Goal: Information Seeking & Learning: Learn about a topic

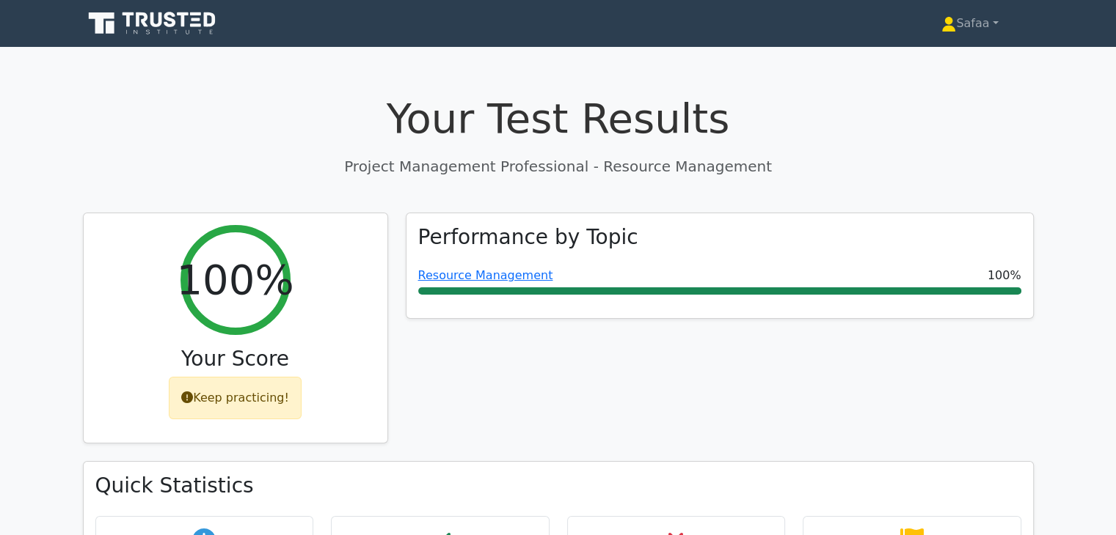
click at [290, 100] on h1 "Your Test Results" at bounding box center [558, 118] width 951 height 49
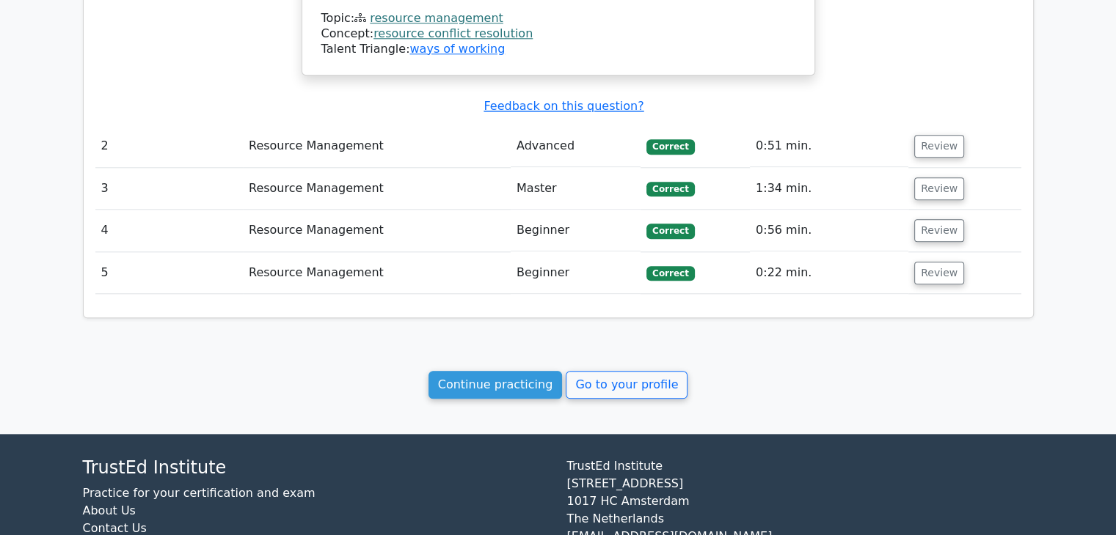
scroll to position [1678, 0]
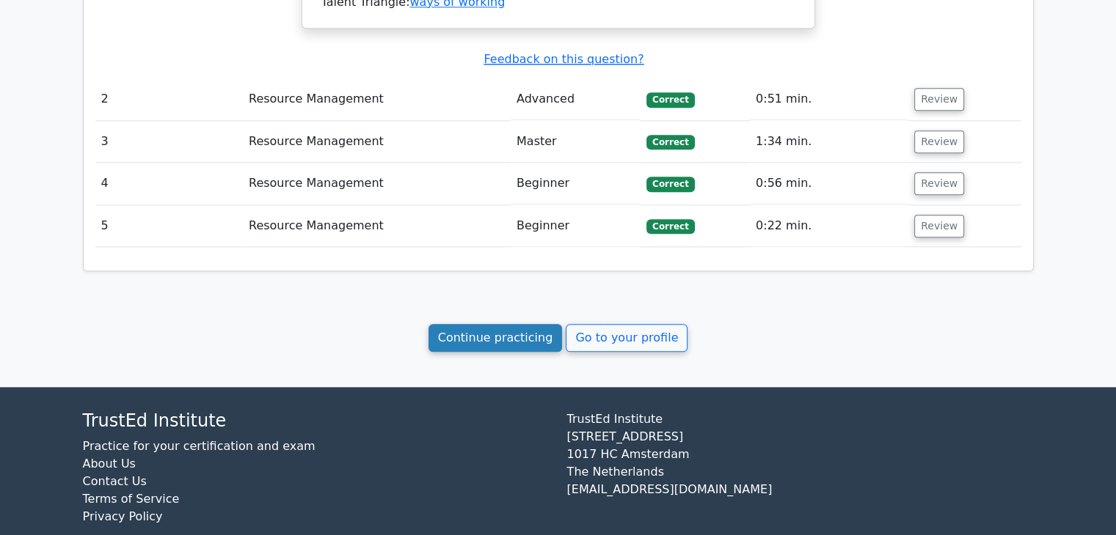
click at [505, 324] on link "Continue practicing" at bounding box center [495, 338] width 134 height 28
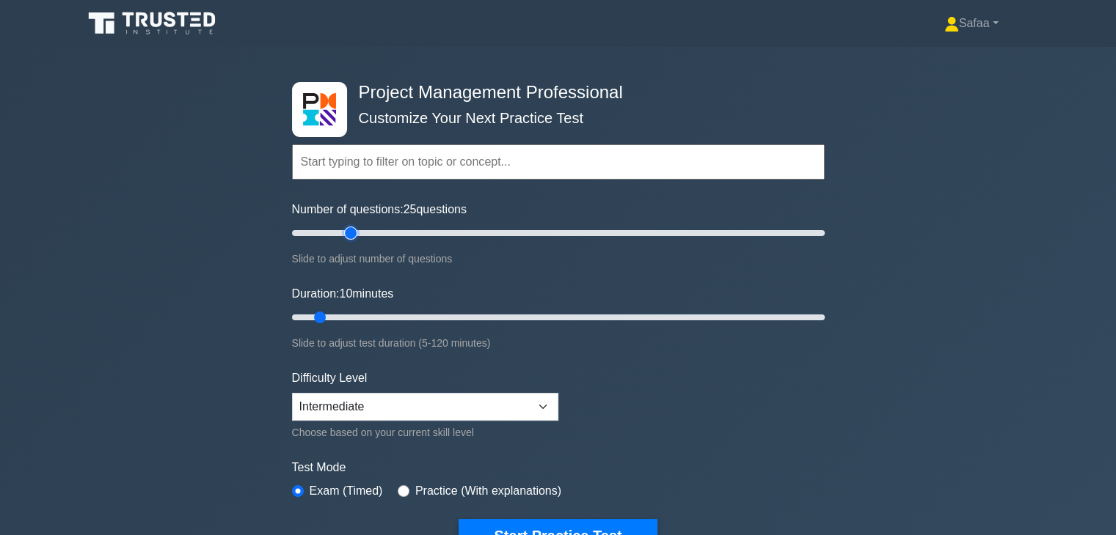
click at [351, 235] on input "Number of questions: 25 questions" at bounding box center [558, 233] width 532 height 18
click at [320, 235] on input "Number of questions: 15 questions" at bounding box center [558, 233] width 532 height 18
type input "10"
click at [313, 233] on input "Number of questions: 10 questions" at bounding box center [558, 233] width 532 height 18
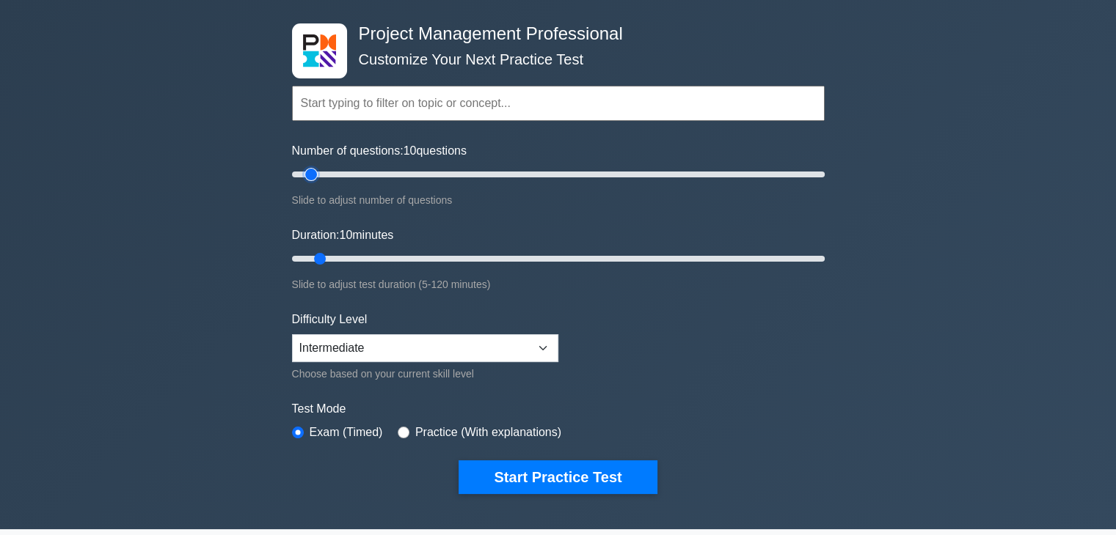
scroll to position [98, 0]
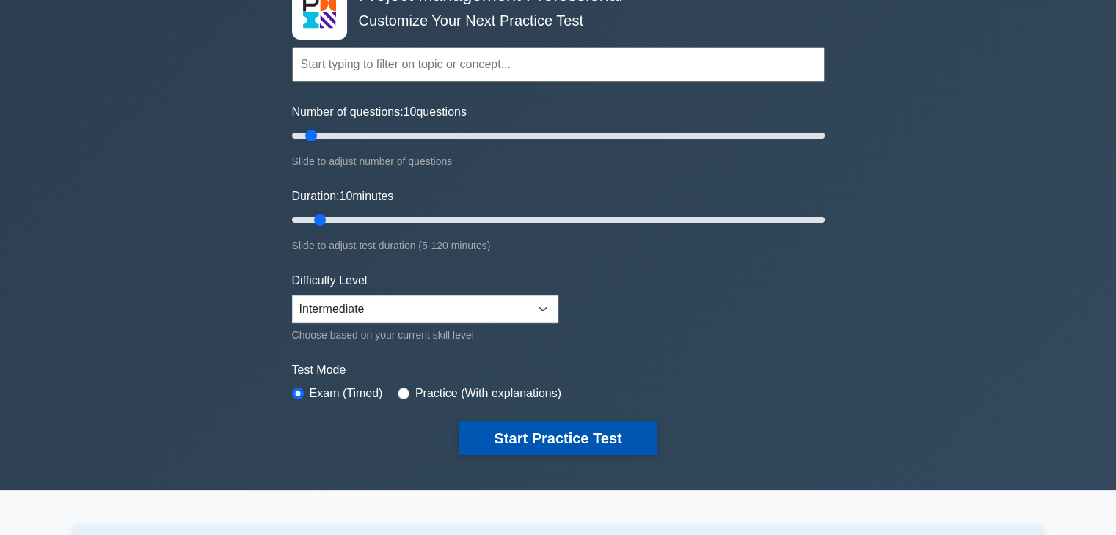
click at [607, 438] on button "Start Practice Test" at bounding box center [557, 439] width 198 height 34
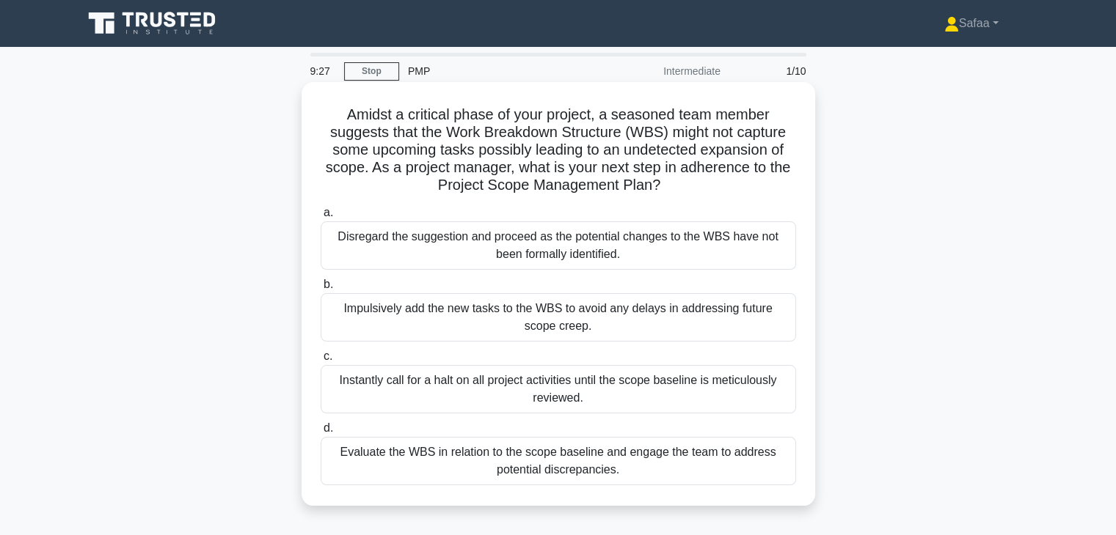
click at [673, 452] on div "Evaluate the WBS in relation to the scope baseline and engage the team to addre…" at bounding box center [558, 461] width 475 height 48
click at [321, 433] on input "d. Evaluate the WBS in relation to the scope baseline and engage the team to ad…" at bounding box center [321, 429] width 0 height 10
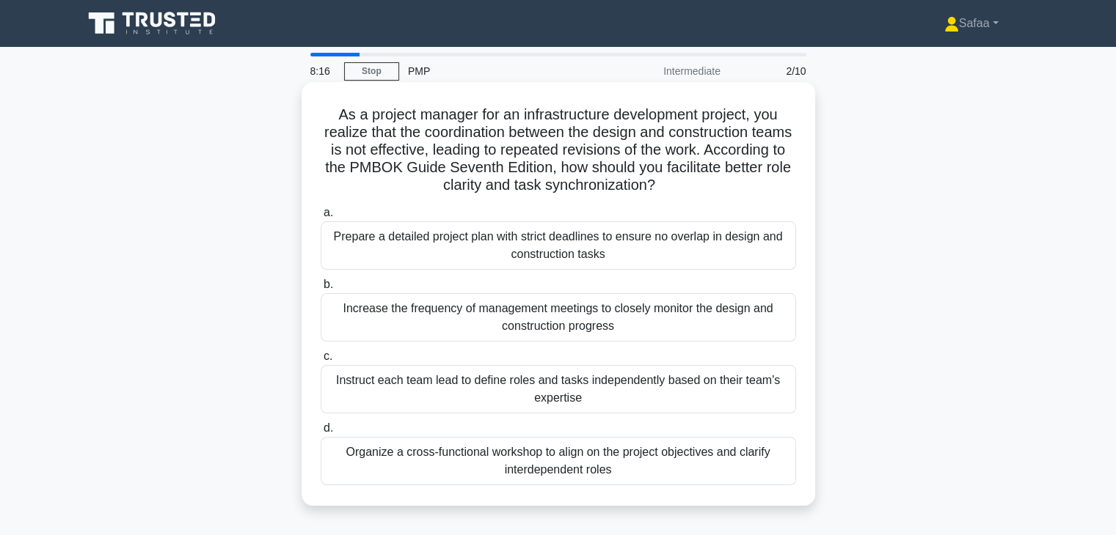
click at [640, 475] on div "Organize a cross-functional workshop to align on the project objectives and cla…" at bounding box center [558, 461] width 475 height 48
click at [321, 433] on input "d. Organize a cross-functional workshop to align on the project objectives and …" at bounding box center [321, 429] width 0 height 10
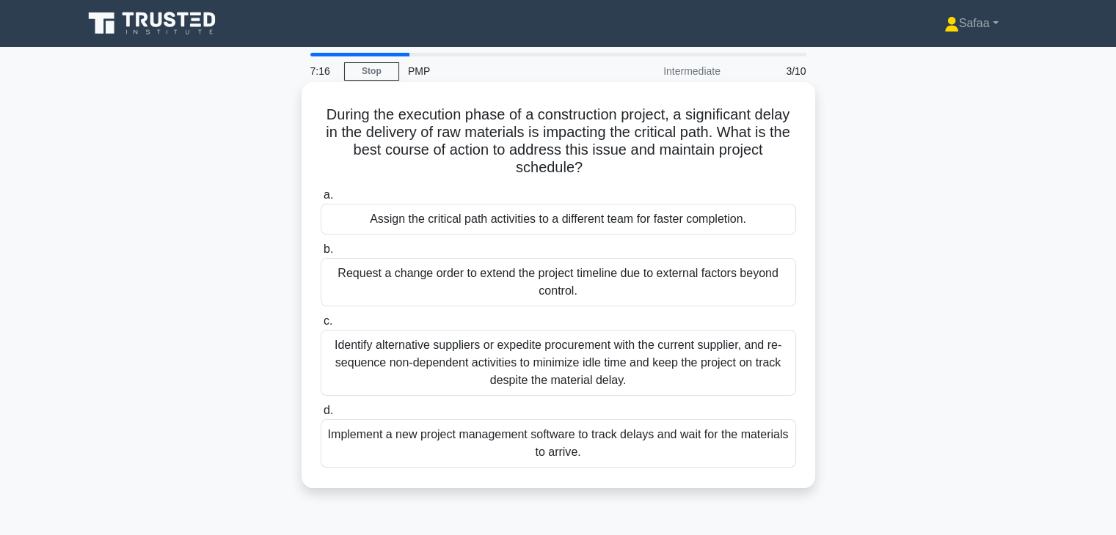
click at [744, 453] on div "Implement a new project management software to track delays and wait for the ma…" at bounding box center [558, 444] width 475 height 48
click at [321, 416] on input "d. Implement a new project management software to track delays and wait for the…" at bounding box center [321, 411] width 0 height 10
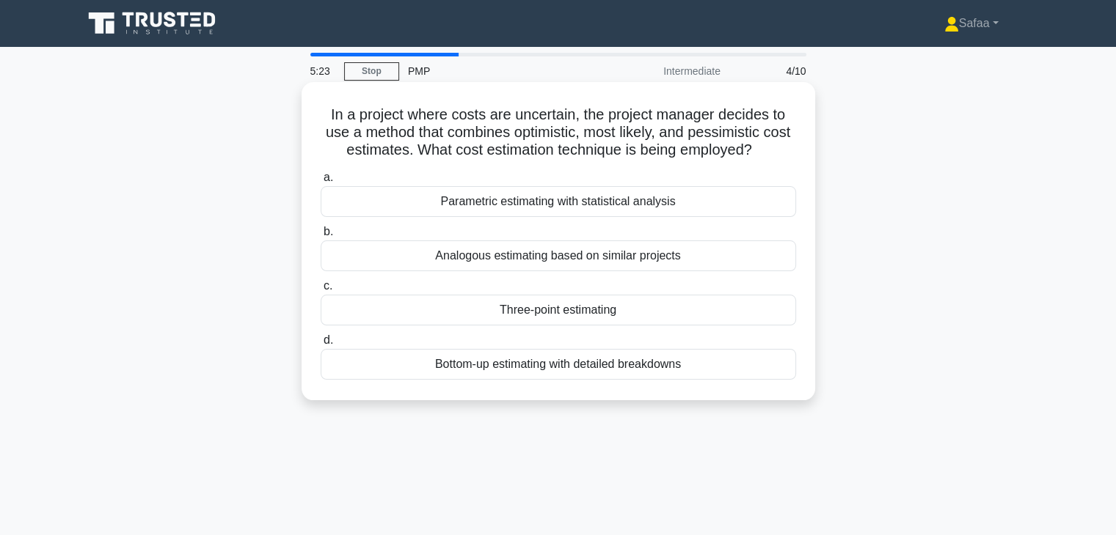
click at [694, 307] on div "Three-point estimating" at bounding box center [558, 310] width 475 height 31
click at [321, 291] on input "c. Three-point estimating" at bounding box center [321, 287] width 0 height 10
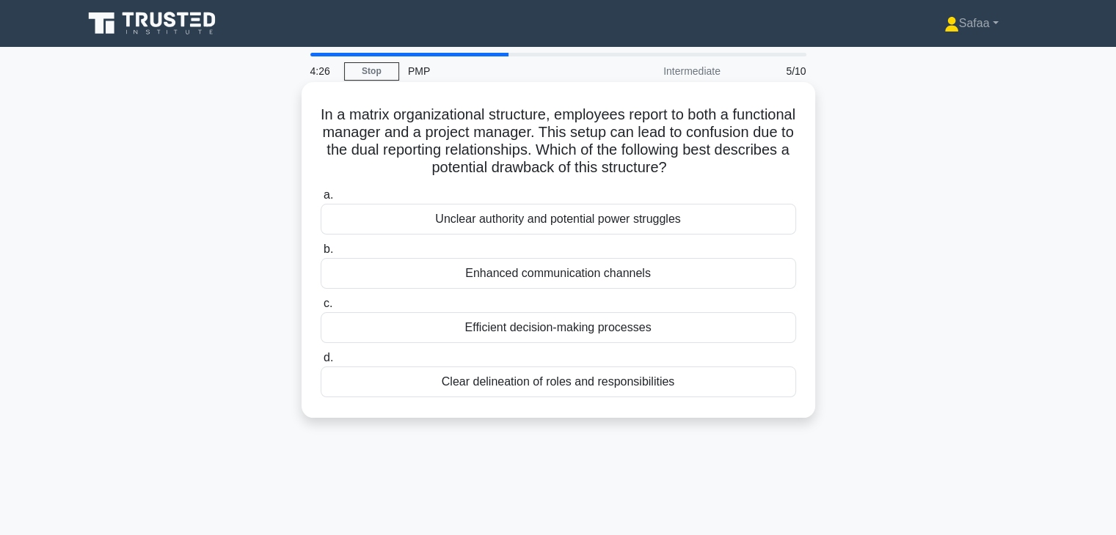
click at [628, 235] on div "Unclear authority and potential power struggles" at bounding box center [558, 219] width 475 height 31
click at [321, 200] on input "a. Unclear authority and potential power struggles" at bounding box center [321, 196] width 0 height 10
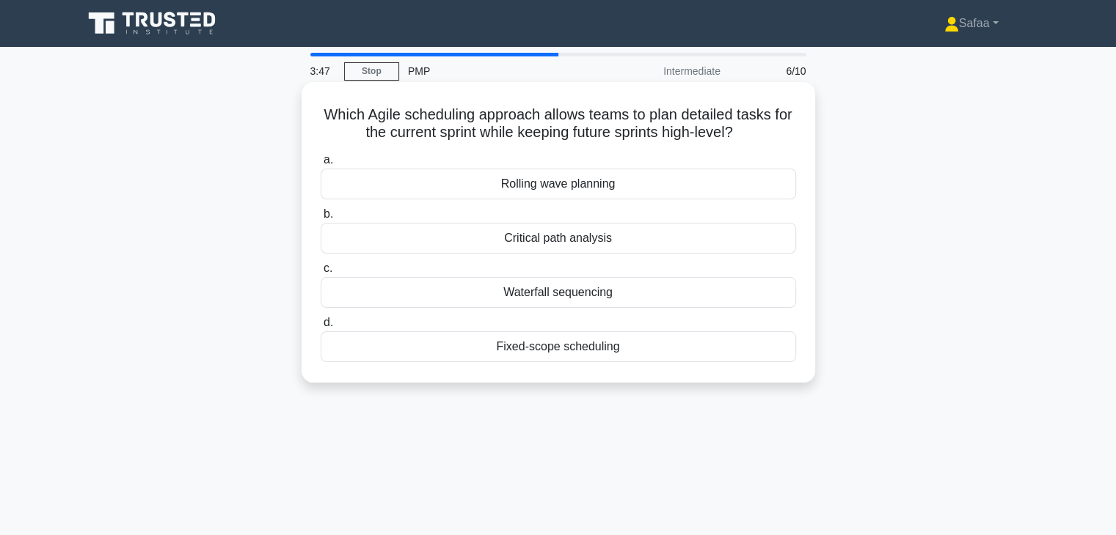
click at [544, 353] on div "Fixed-scope scheduling" at bounding box center [558, 347] width 475 height 31
click at [321, 328] on input "d. Fixed-scope scheduling" at bounding box center [321, 323] width 0 height 10
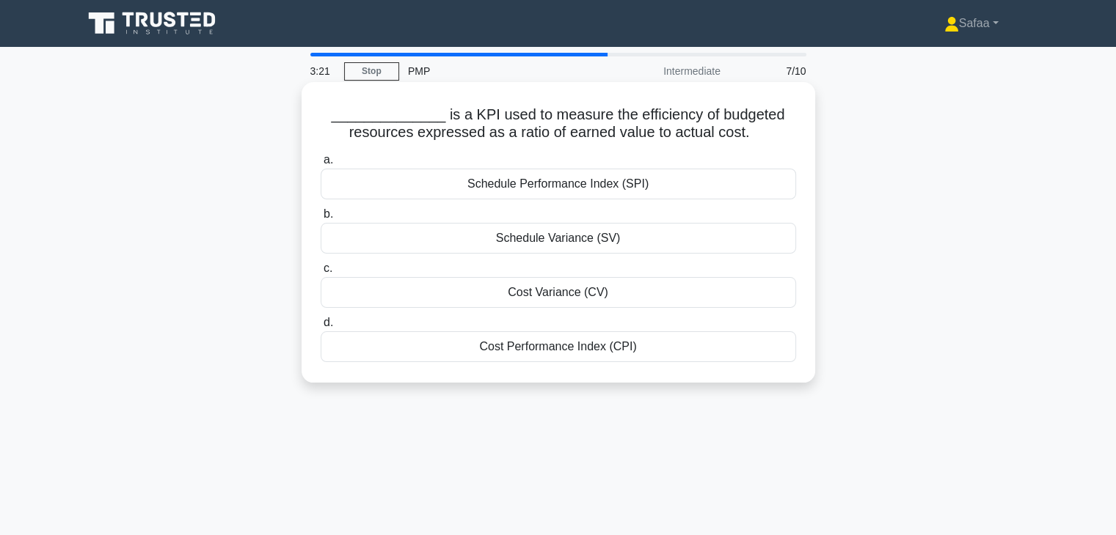
click at [557, 356] on div "Cost Performance Index (CPI)" at bounding box center [558, 347] width 475 height 31
click at [321, 328] on input "d. Cost Performance Index (CPI)" at bounding box center [321, 323] width 0 height 10
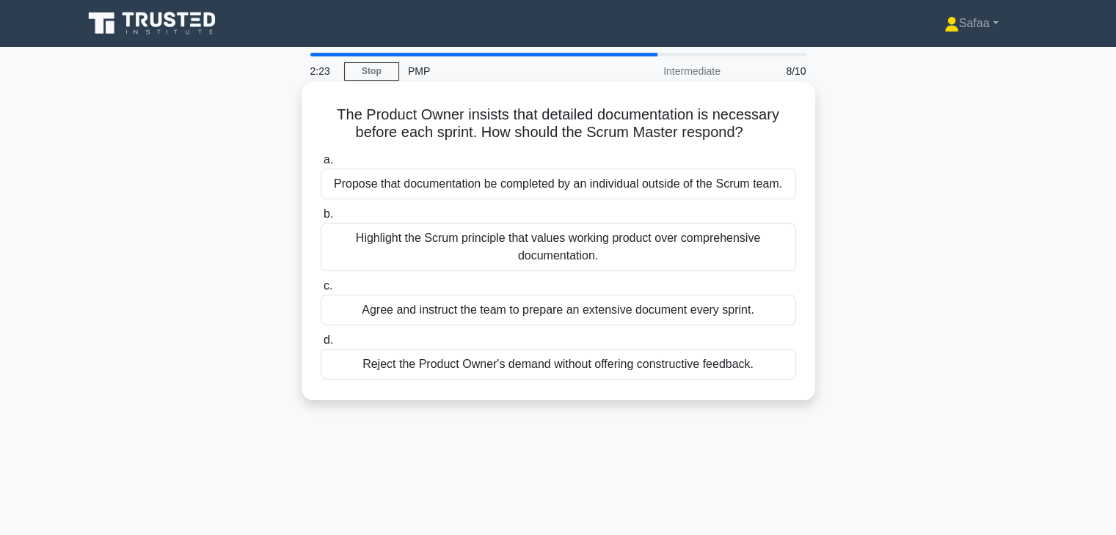
click at [703, 256] on div "Highlight the Scrum principle that values working product over comprehensive do…" at bounding box center [558, 247] width 475 height 48
click at [321, 219] on input "b. Highlight the Scrum principle that values working product over comprehensive…" at bounding box center [321, 215] width 0 height 10
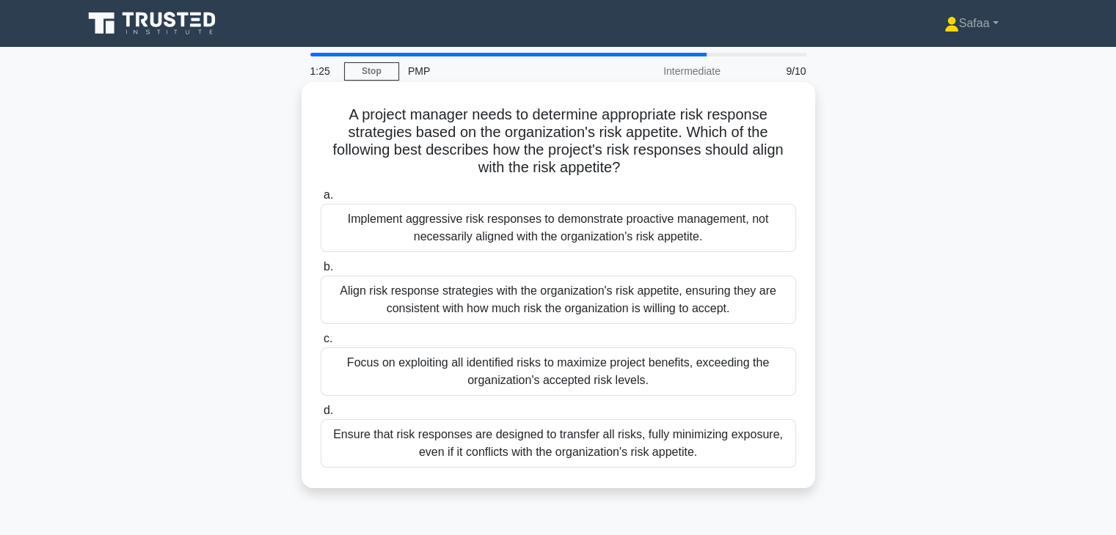
click at [768, 302] on div "Align risk response strategies with the organization's risk appetite, ensuring …" at bounding box center [558, 300] width 475 height 48
click at [321, 272] on input "b. Align risk response strategies with the organization's risk appetite, ensuri…" at bounding box center [321, 268] width 0 height 10
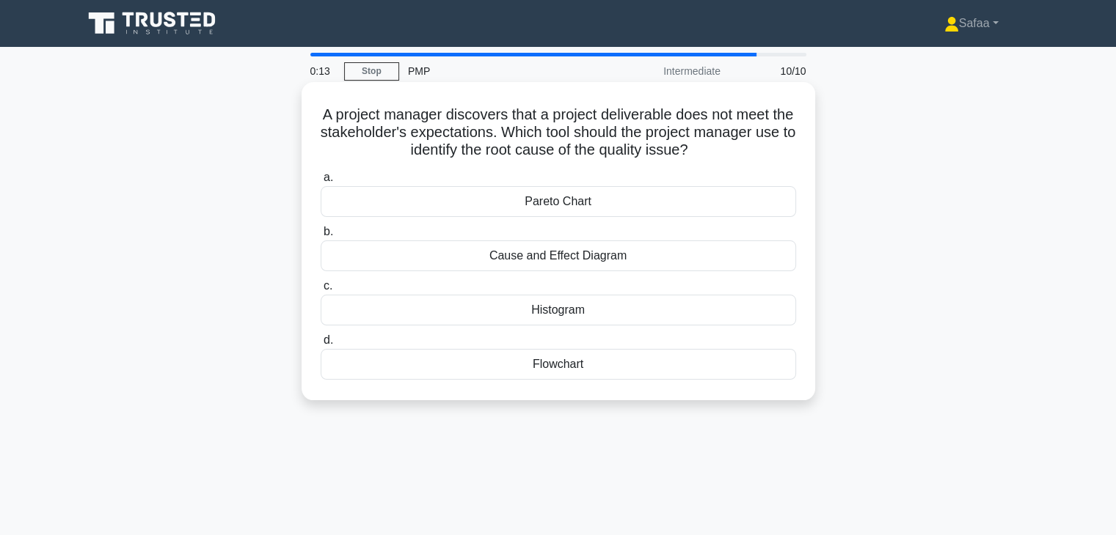
click at [678, 317] on div "Histogram" at bounding box center [558, 310] width 475 height 31
click at [321, 291] on input "c. Histogram" at bounding box center [321, 287] width 0 height 10
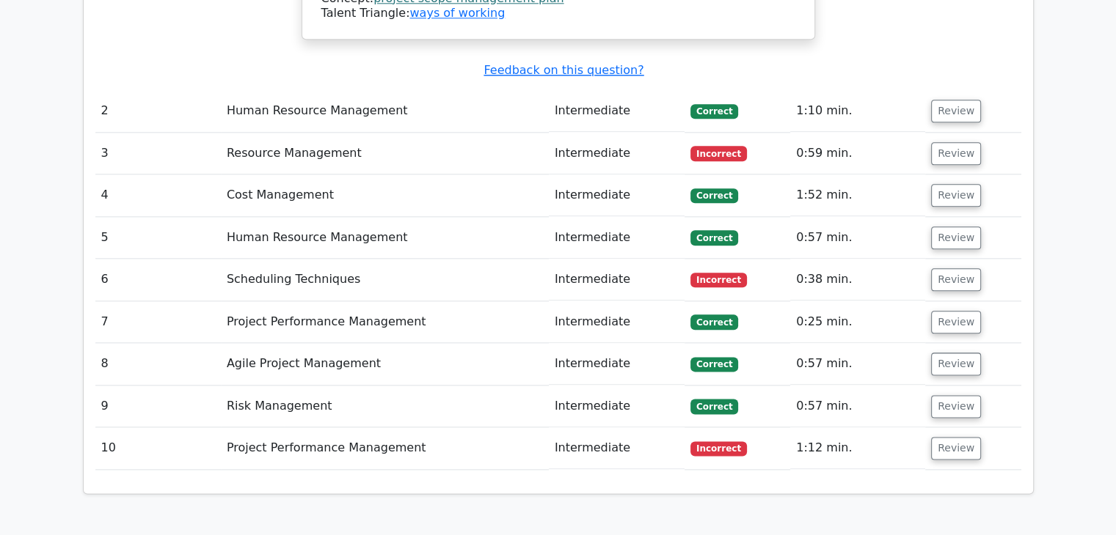
scroll to position [1790, 0]
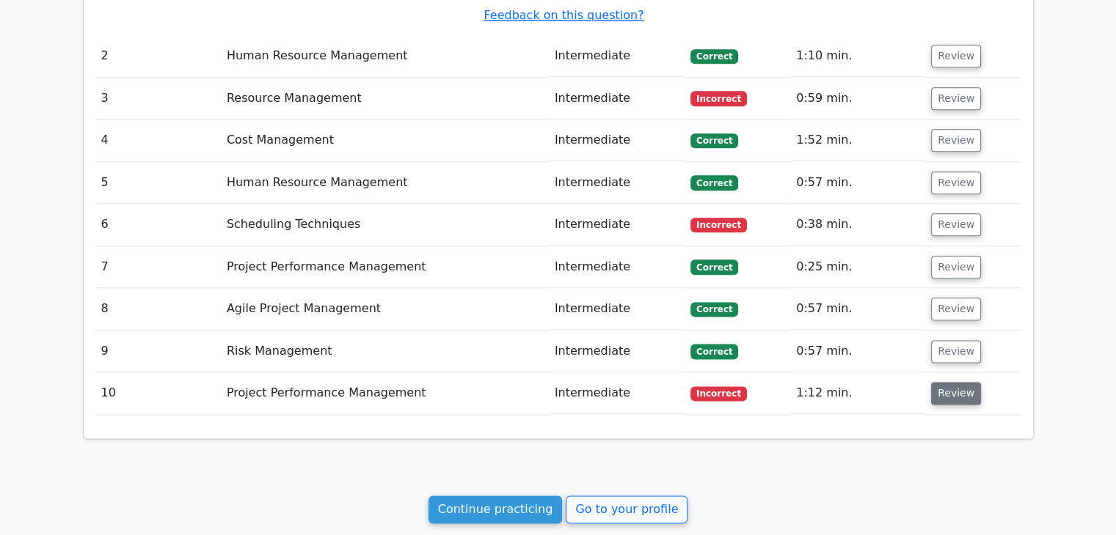
click at [946, 382] on button "Review" at bounding box center [956, 393] width 50 height 23
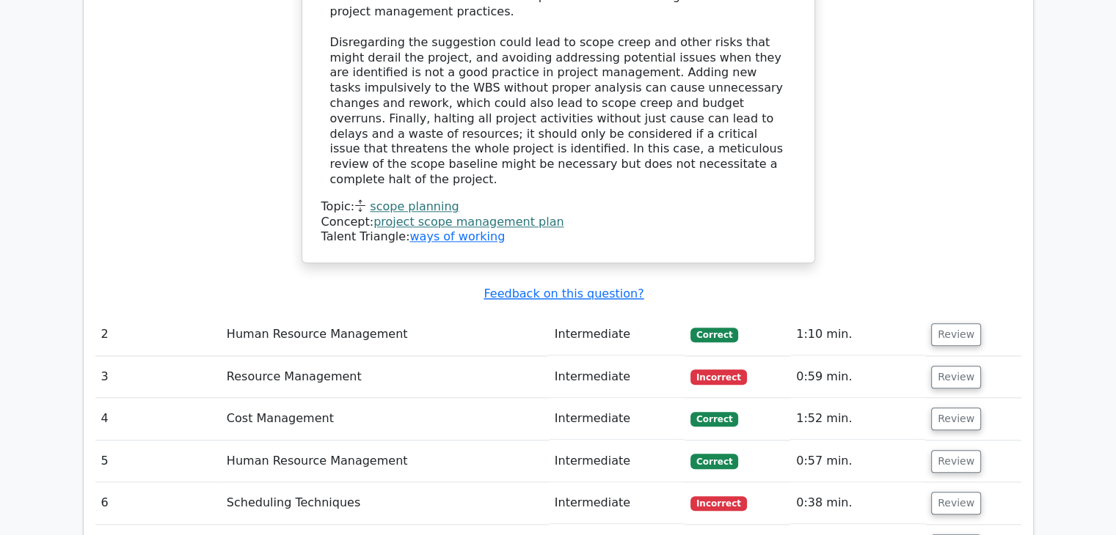
scroll to position [1619, 0]
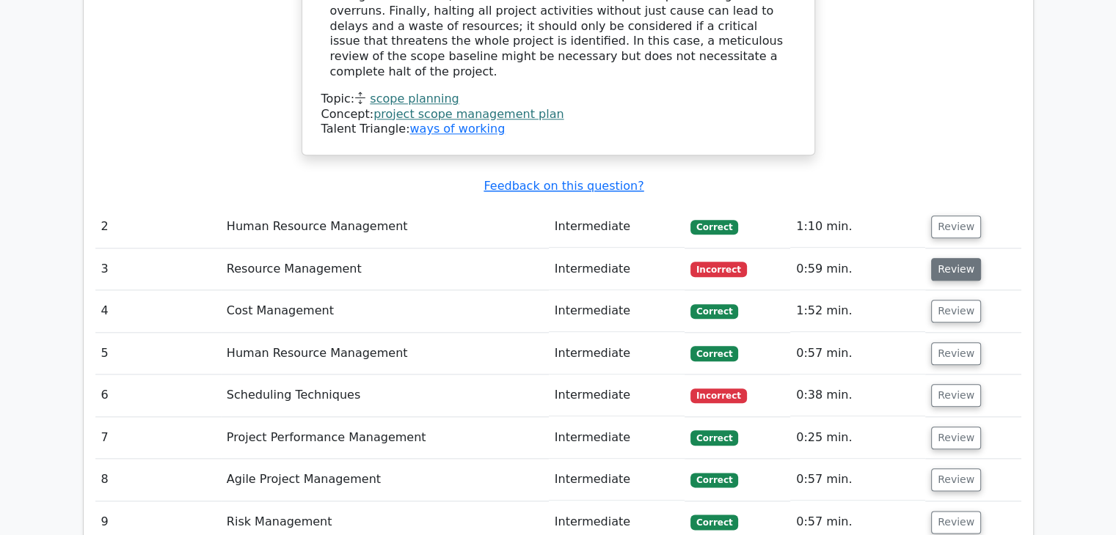
click at [964, 258] on button "Review" at bounding box center [956, 269] width 50 height 23
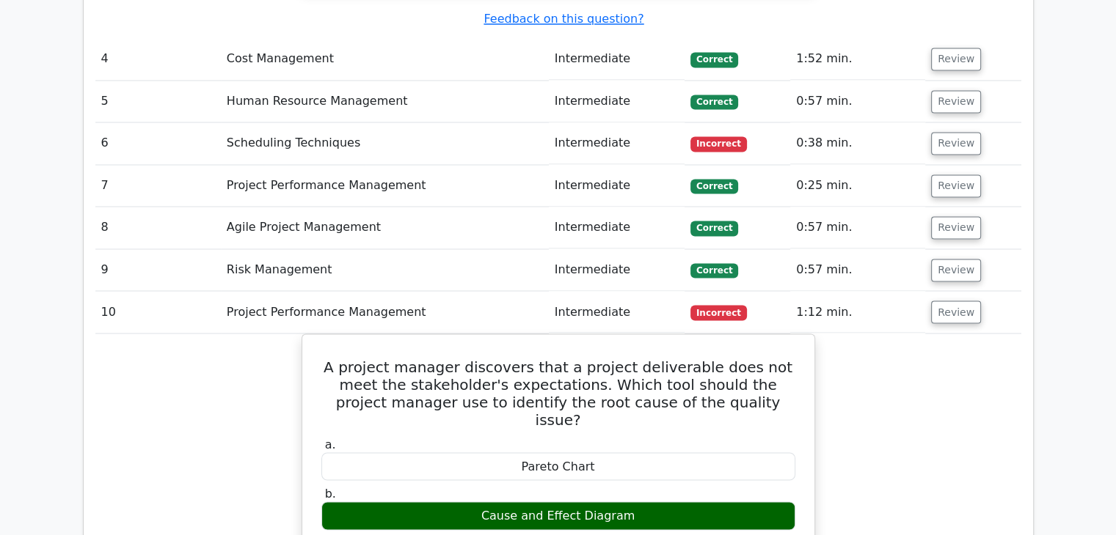
scroll to position [2495, 0]
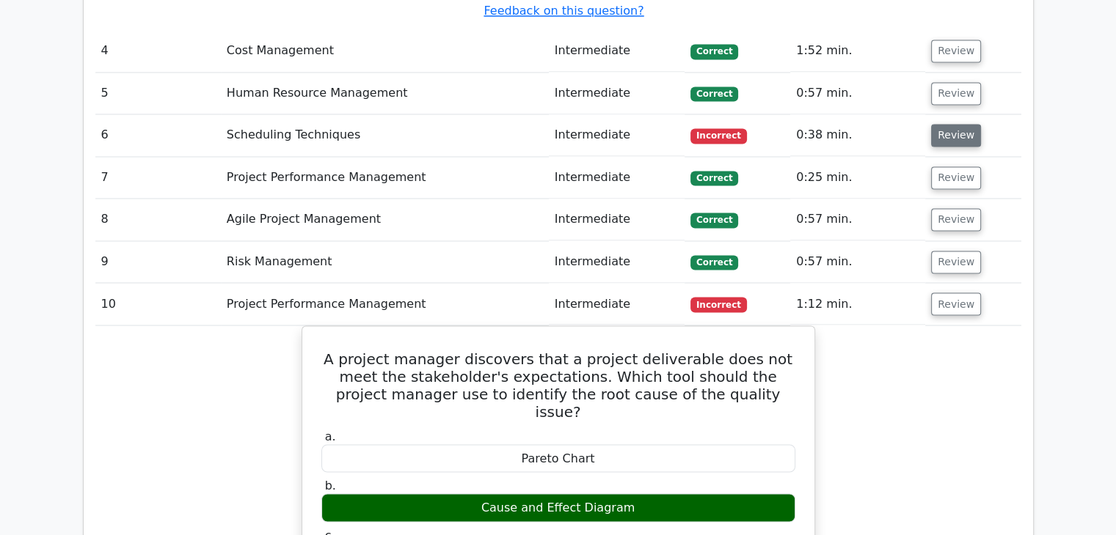
click at [942, 124] on button "Review" at bounding box center [956, 135] width 50 height 23
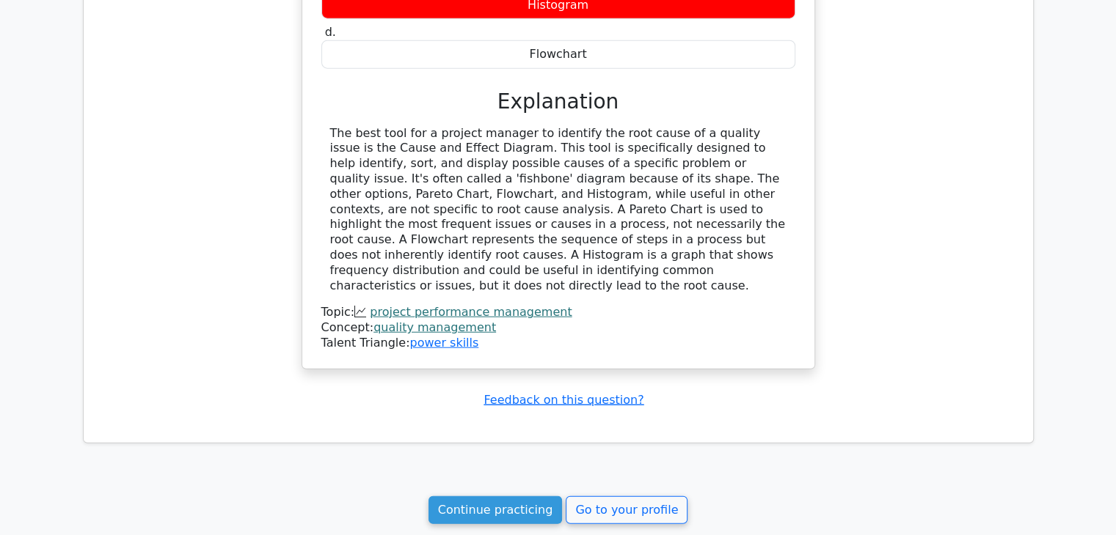
scroll to position [3639, 0]
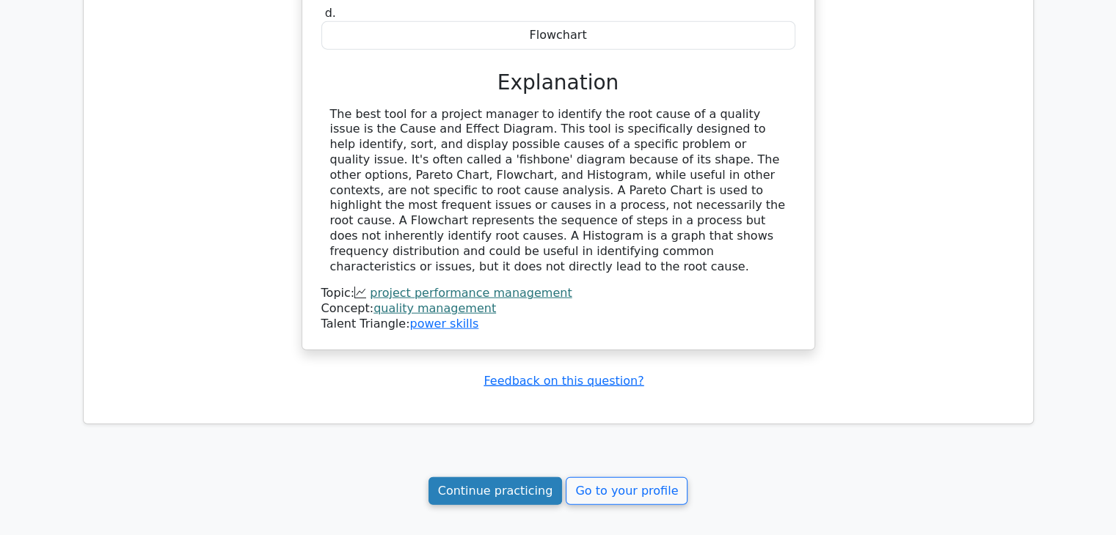
click at [502, 477] on link "Continue practicing" at bounding box center [495, 491] width 134 height 28
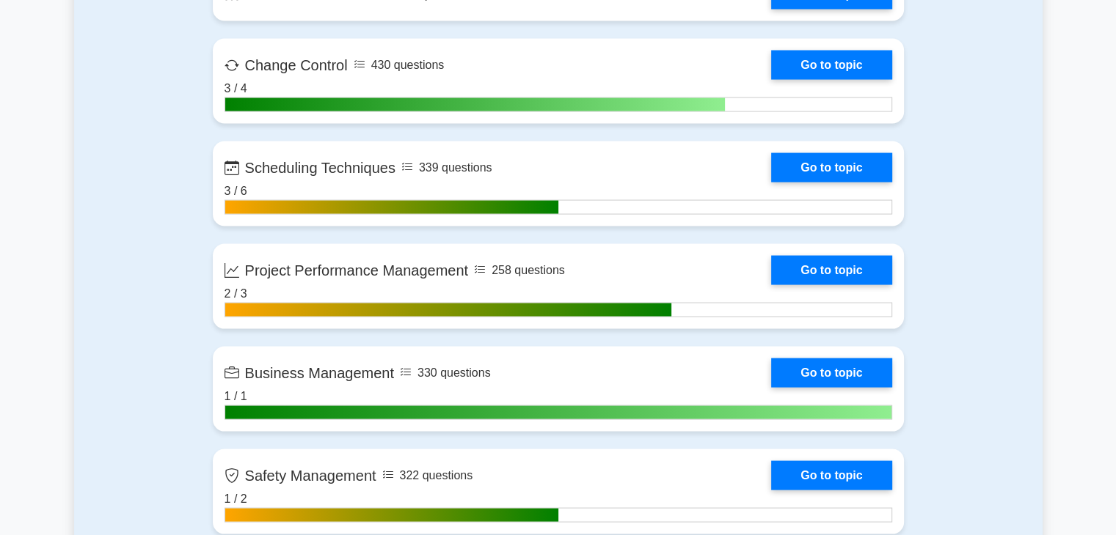
scroll to position [2910, 0]
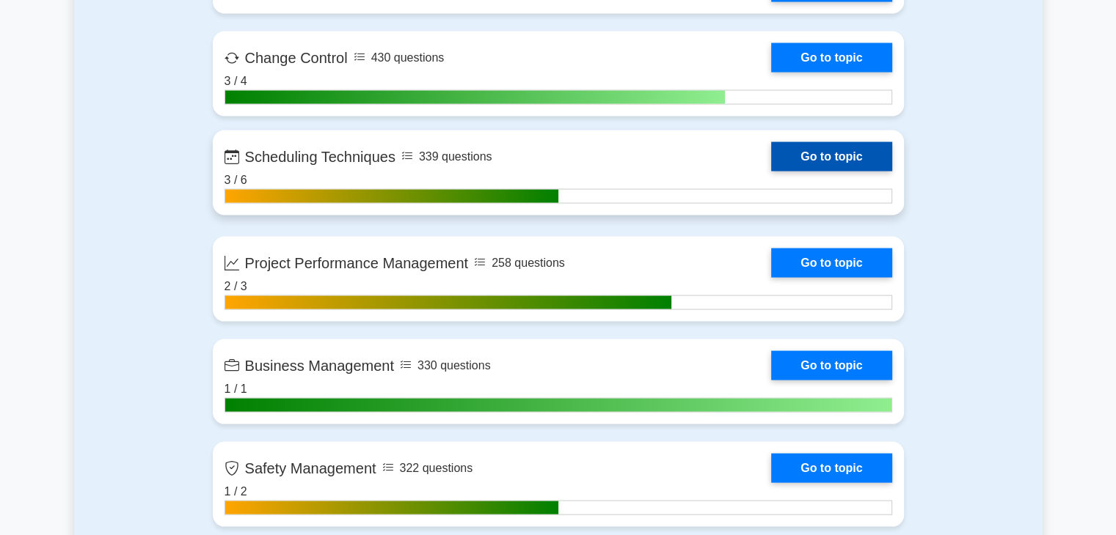
click at [850, 156] on link "Go to topic" at bounding box center [831, 156] width 120 height 29
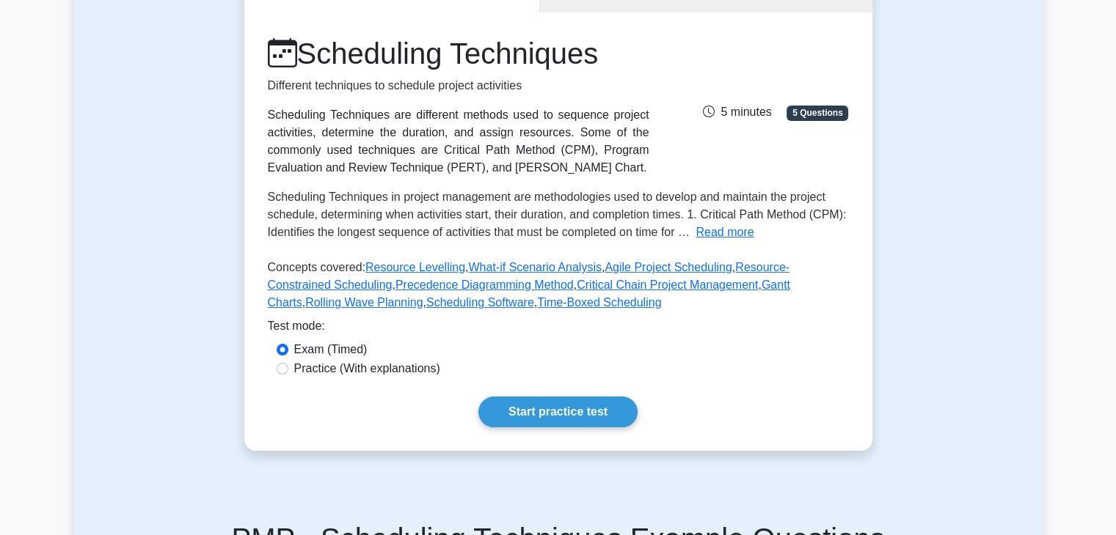
scroll to position [176, 0]
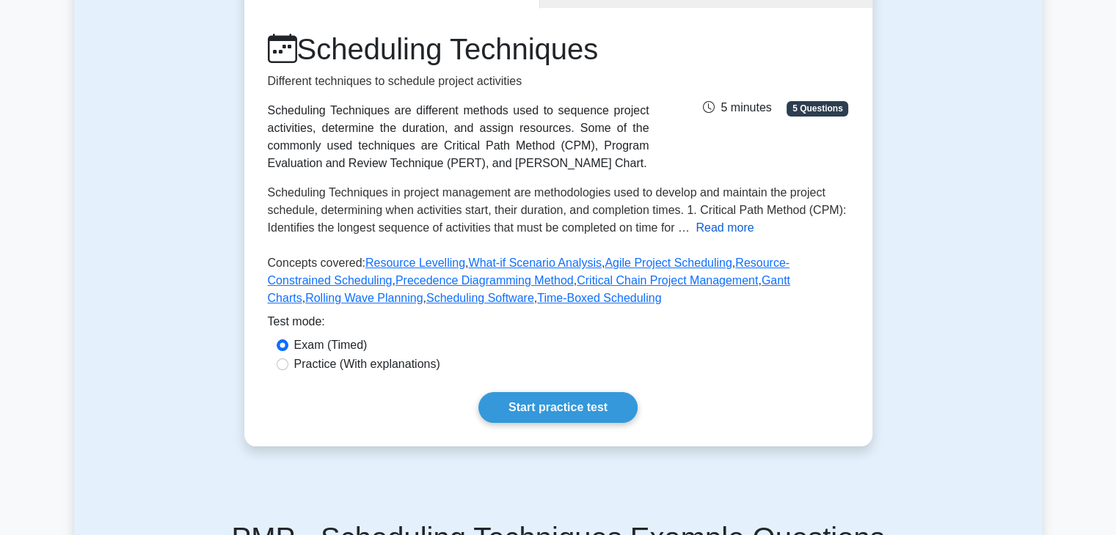
click at [722, 219] on button "Read more" at bounding box center [724, 228] width 58 height 18
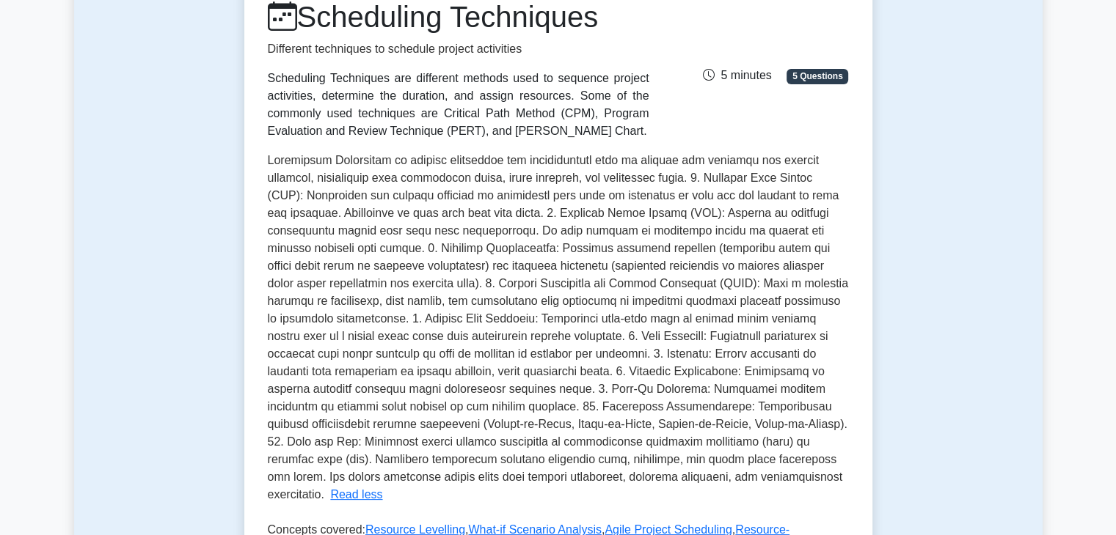
scroll to position [235, 0]
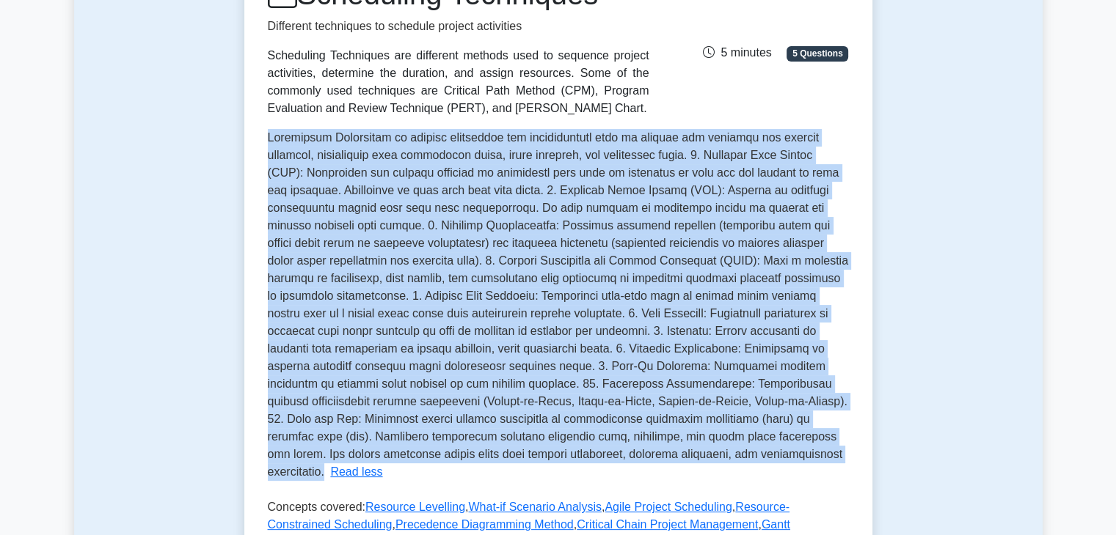
drag, startPoint x: 526, startPoint y: 456, endPoint x: 238, endPoint y: 144, distance: 424.0
click at [238, 144] on div "Test Flashcards Scheduling Techniques Different techniques to schedule project …" at bounding box center [557, 301] width 645 height 849
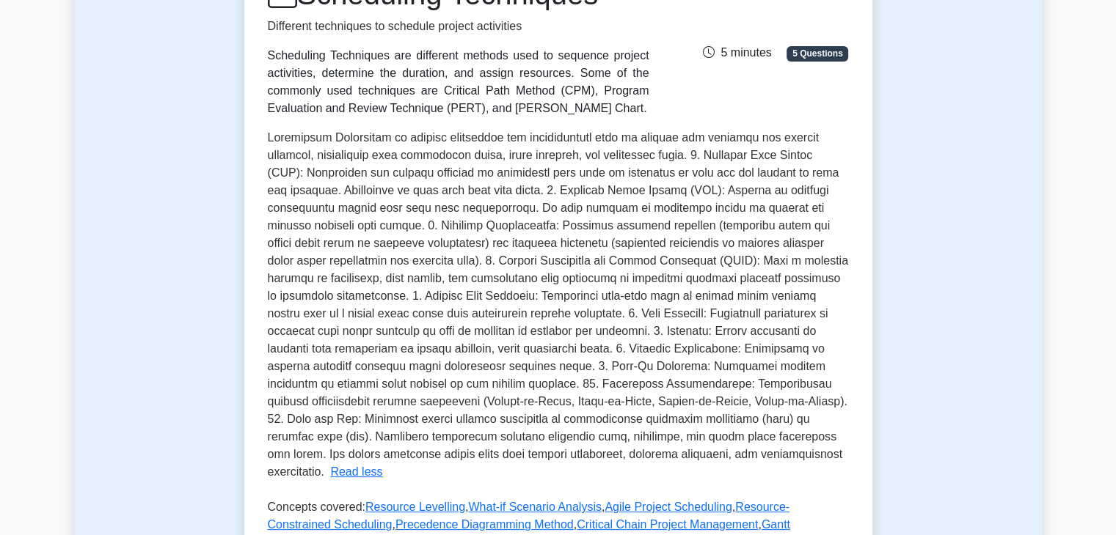
click at [932, 109] on div "Test Flashcards Scheduling Techniques Different techniques to schedule project …" at bounding box center [558, 301] width 968 height 849
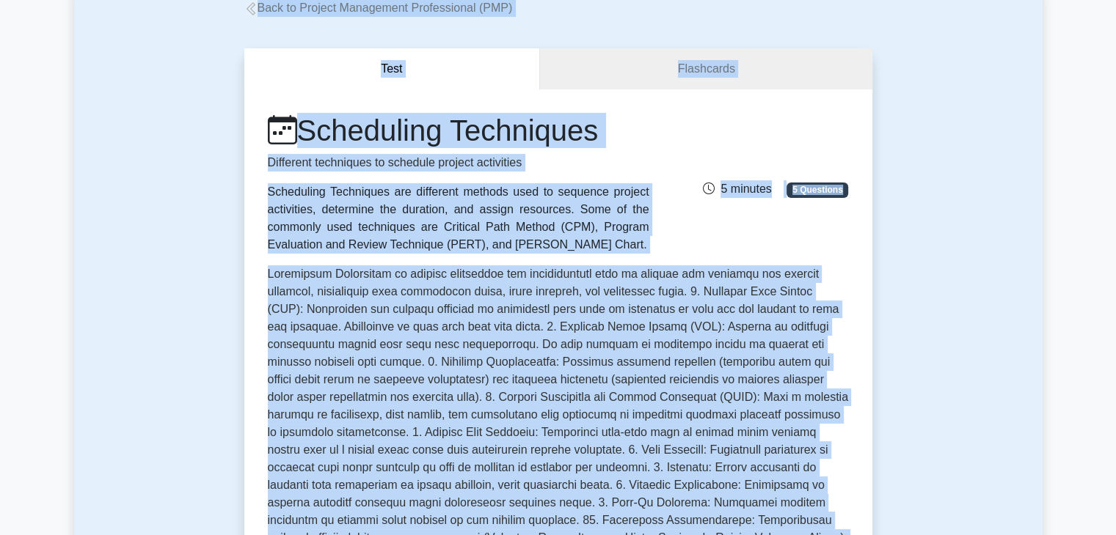
scroll to position [28, 0]
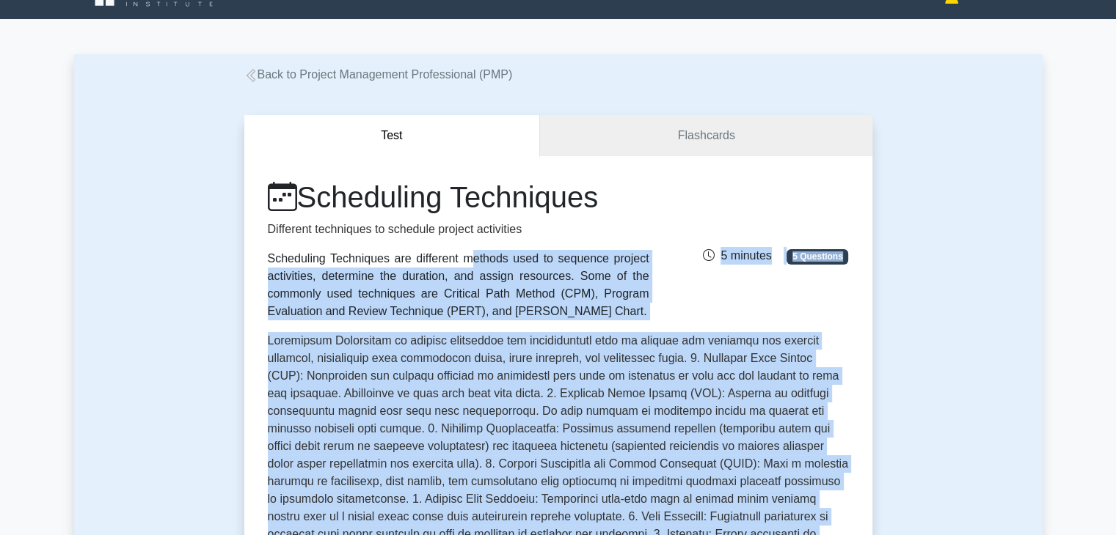
drag, startPoint x: 528, startPoint y: 455, endPoint x: 262, endPoint y: 257, distance: 331.4
click at [268, 257] on div "Scheduling Techniques Different techniques to schedule project activities Sched…" at bounding box center [558, 470] width 581 height 581
copy div "Scheduling Techniques are different methods used to sequence project activities…"
click at [706, 194] on div "Scheduling Techniques Different techniques to schedule project activities Sched…" at bounding box center [558, 250] width 598 height 141
